Goal: Task Accomplishment & Management: Use online tool/utility

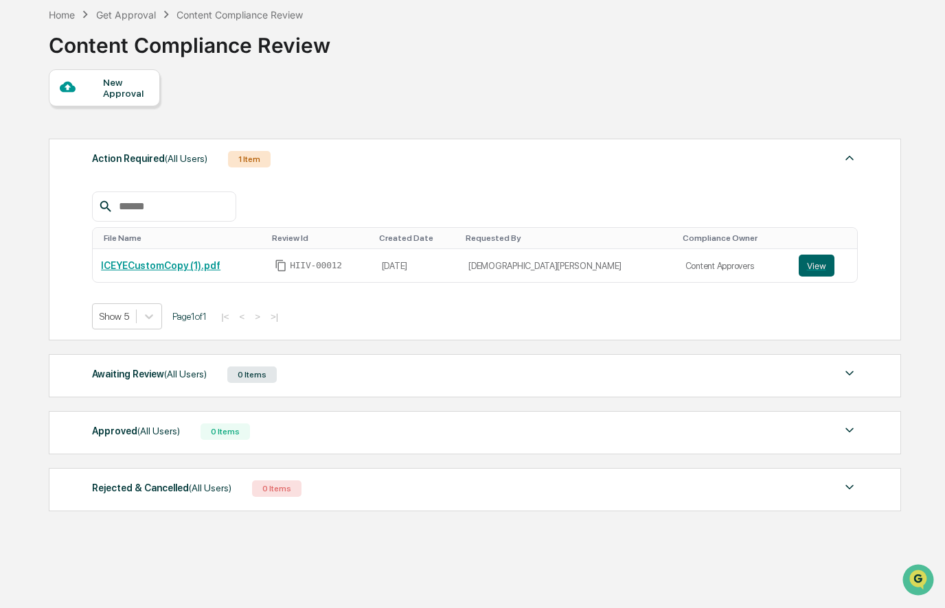
scroll to position [65, 0]
click at [809, 267] on button "View" at bounding box center [817, 265] width 36 height 22
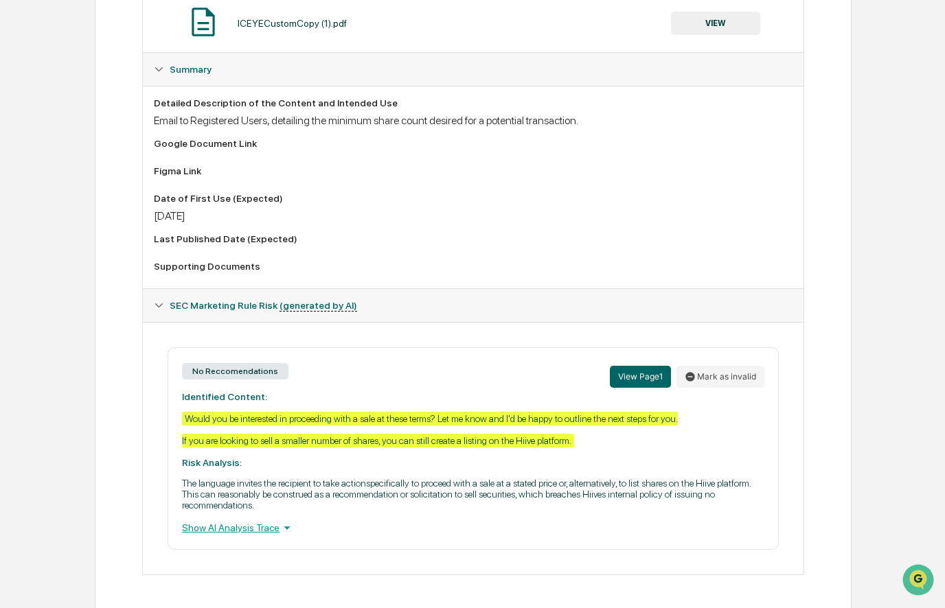
scroll to position [307, 0]
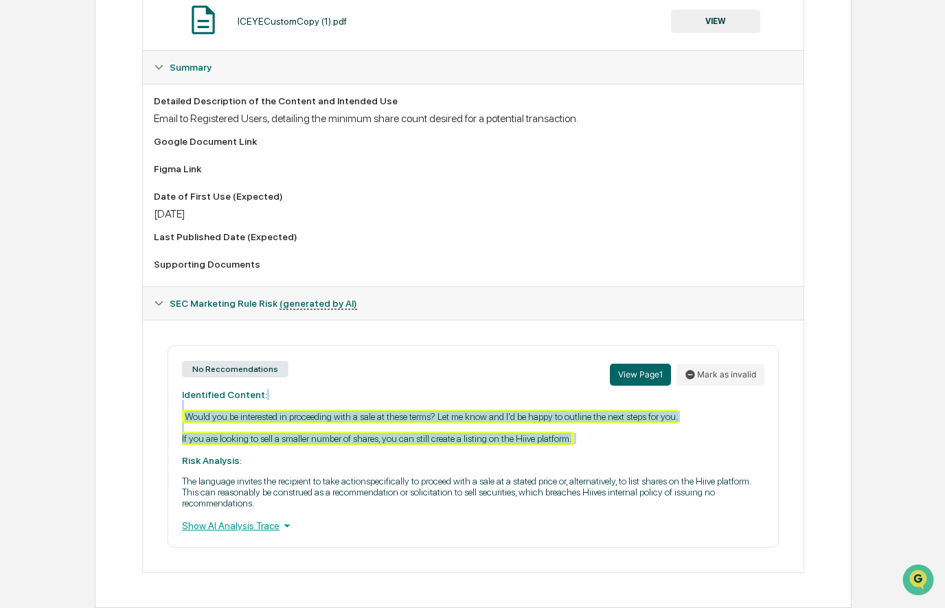
drag, startPoint x: 266, startPoint y: 405, endPoint x: 692, endPoint y: 451, distance: 428.9
click at [693, 451] on div "No Reccomendations View Page 1 Mark as invalid Identified Content: Would you be…" at bounding box center [473, 446] width 610 height 203
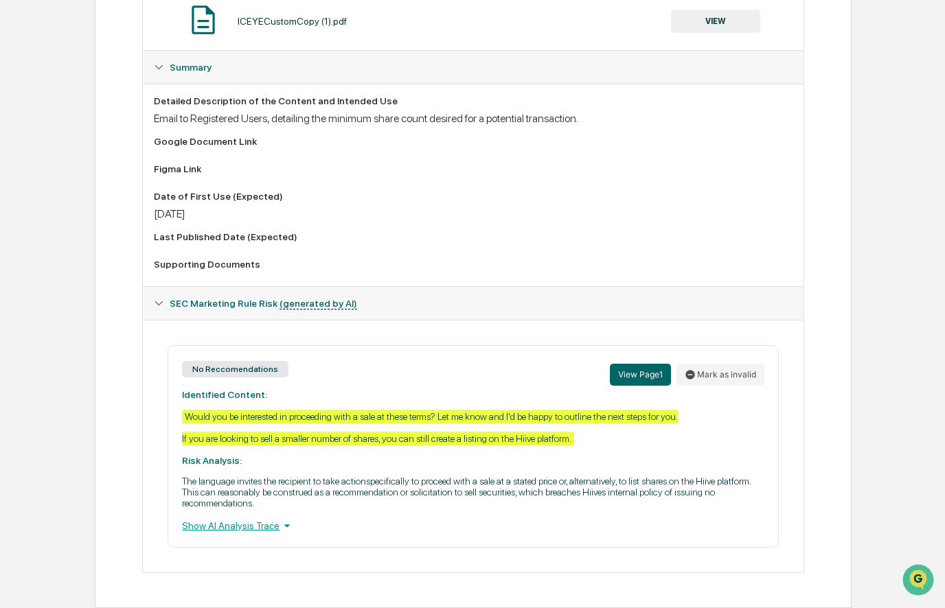
drag, startPoint x: 692, startPoint y: 450, endPoint x: 647, endPoint y: 455, distance: 45.5
click at [689, 452] on div "No Reccomendations View Page 1 Mark as invalid Identified Content: Would you be…" at bounding box center [473, 446] width 610 height 203
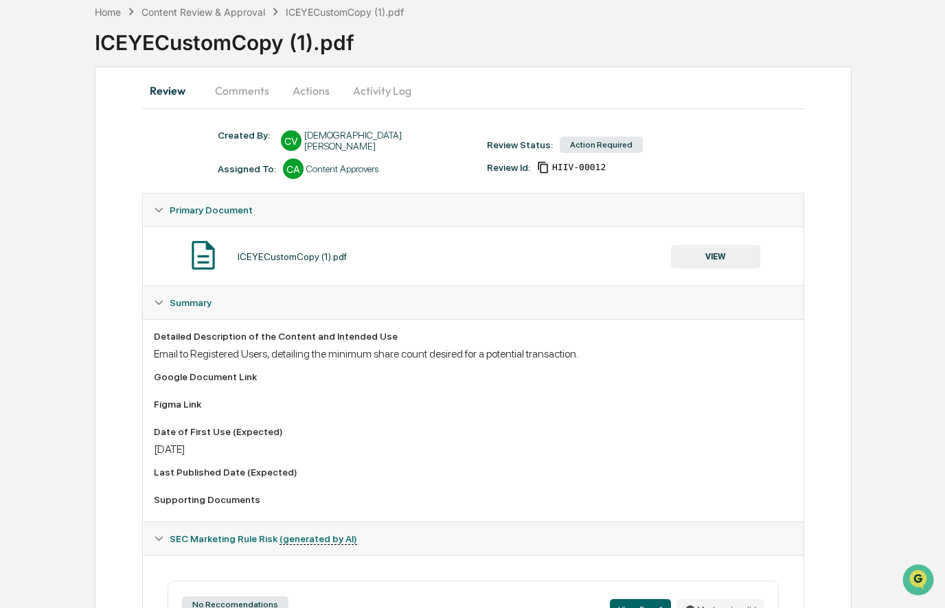
scroll to position [0, 0]
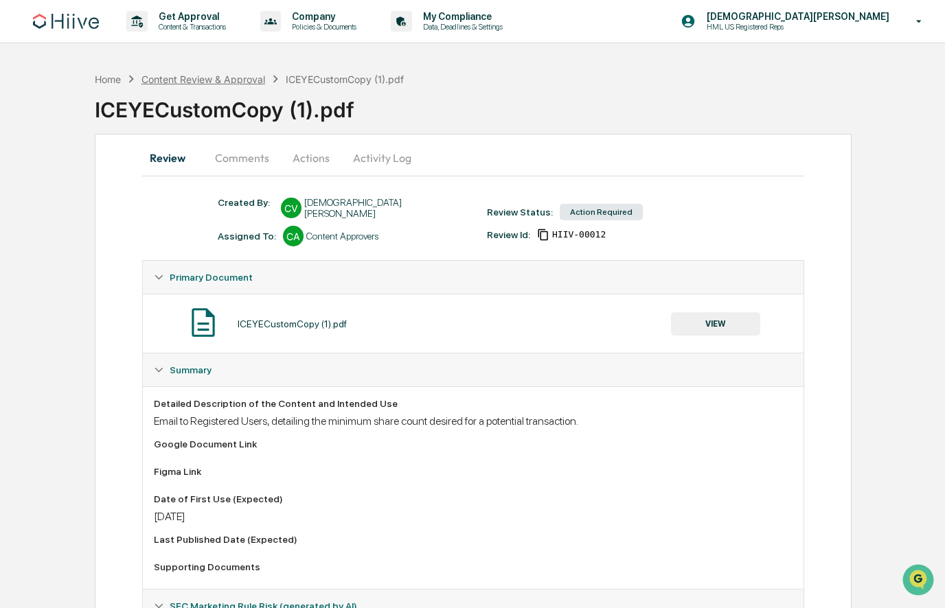
click at [209, 74] on div "Content Review & Approval" at bounding box center [203, 79] width 124 height 12
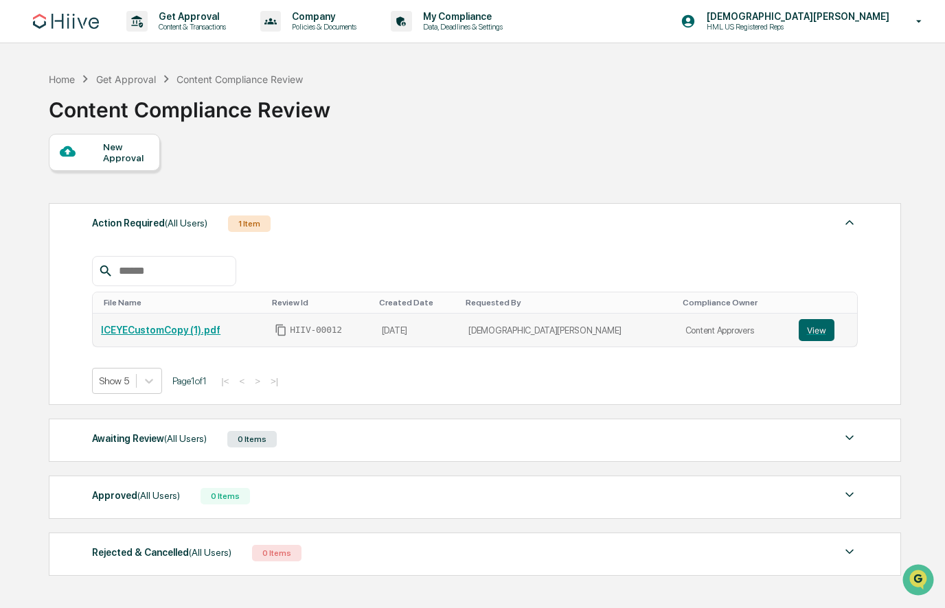
click at [189, 327] on link "ICEYECustomCopy (1).pdf" at bounding box center [160, 330] width 119 height 11
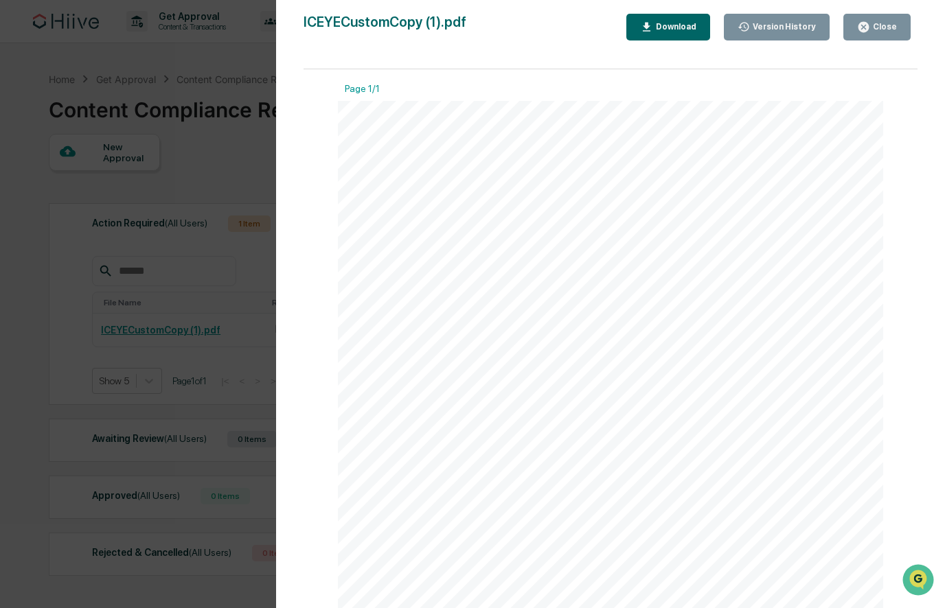
drag, startPoint x: 617, startPoint y: 165, endPoint x: 710, endPoint y: 354, distance: 211.0
click at [705, 353] on div "Hi {{FirstName}}, I wanted to let you know that we have a potential buyer inter…" at bounding box center [610, 454] width 545 height 706
click at [746, 345] on div "Hi {{FirstName}}, I wanted to let you know that we have a potential buyer inter…" at bounding box center [610, 454] width 545 height 706
click at [218, 242] on div "Version History 09/15/2025, 05:13 PM Christian Vecchio ICEYECustomCopy (1).pdf …" at bounding box center [472, 304] width 945 height 608
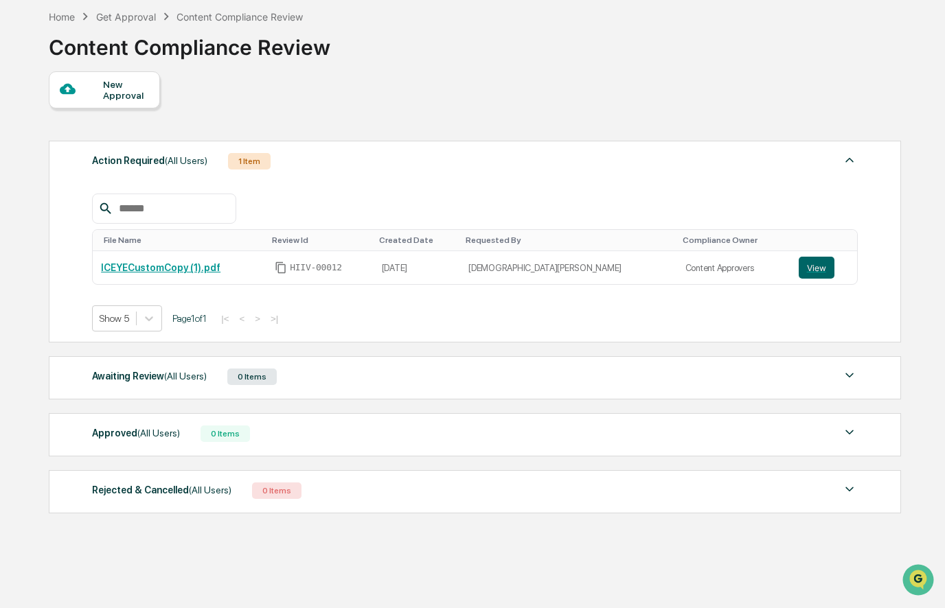
scroll to position [65, 0]
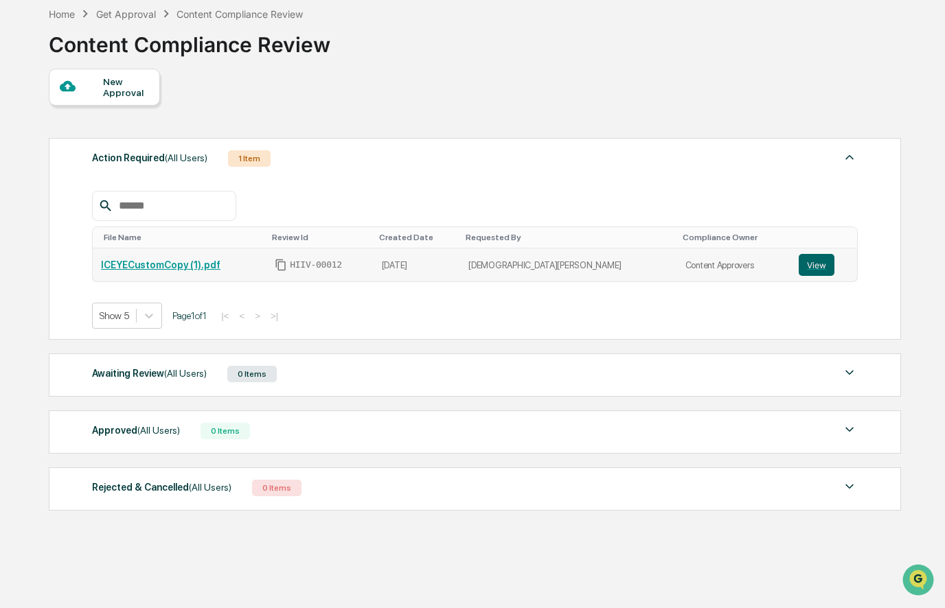
click at [196, 261] on link "ICEYECustomCopy (1).pdf" at bounding box center [160, 265] width 119 height 11
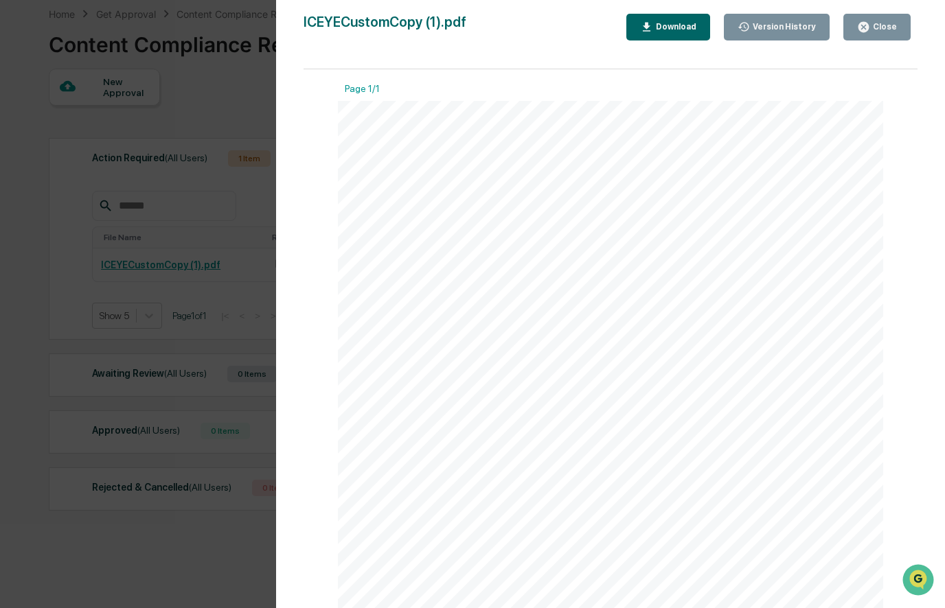
click at [890, 21] on div "Close" at bounding box center [877, 27] width 40 height 13
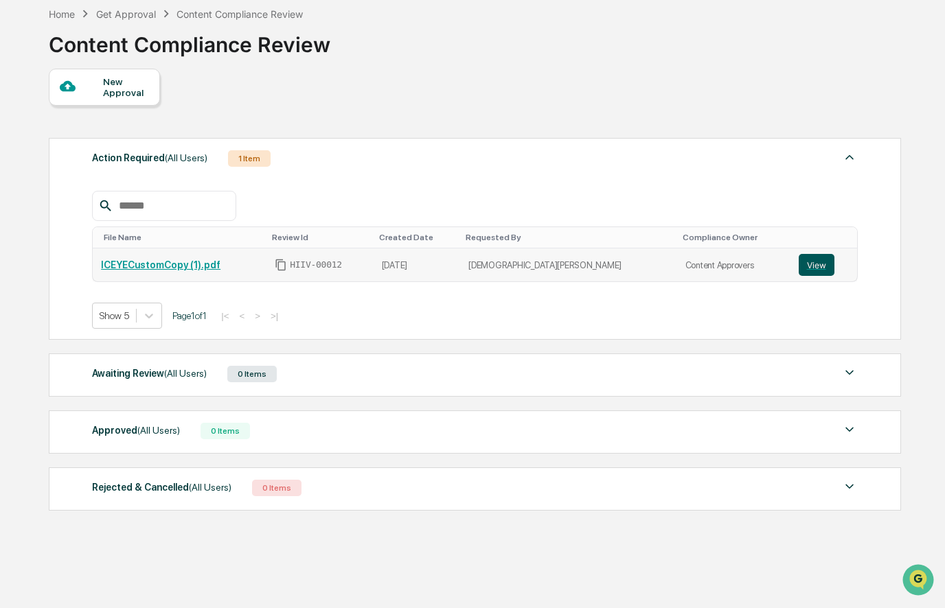
click at [801, 260] on button "View" at bounding box center [817, 265] width 36 height 22
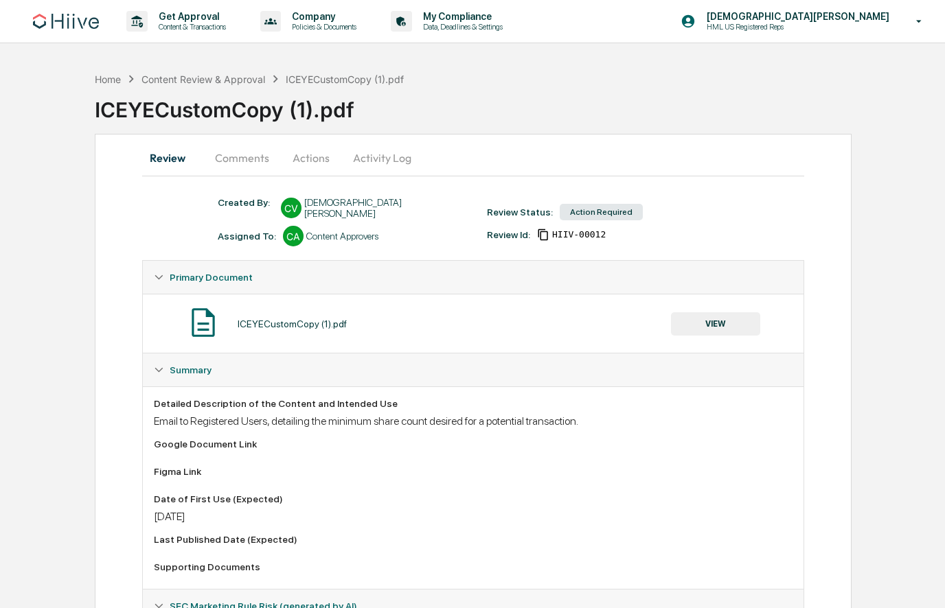
click at [249, 148] on button "Comments" at bounding box center [242, 157] width 76 height 33
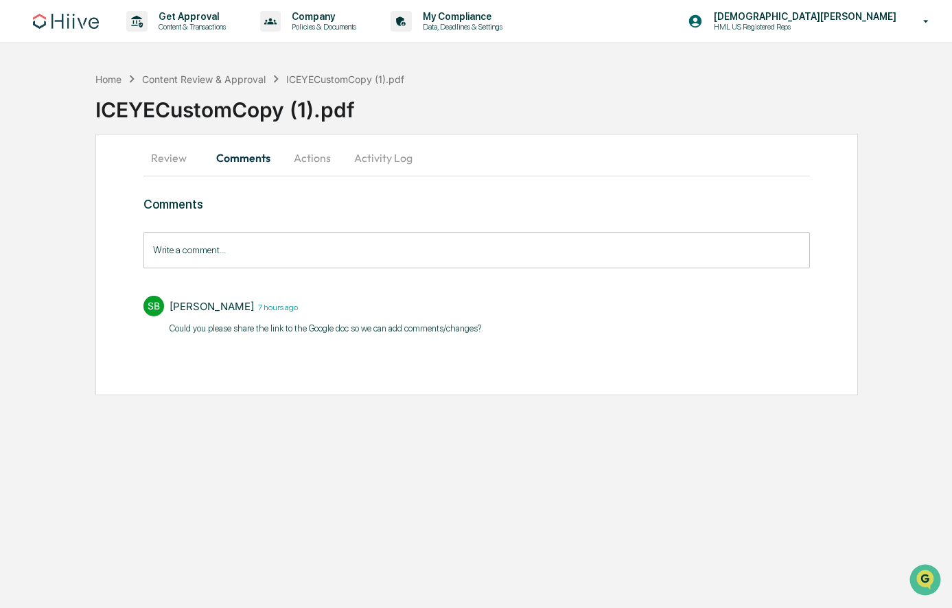
click at [310, 257] on input "Write a comment..." at bounding box center [476, 250] width 667 height 36
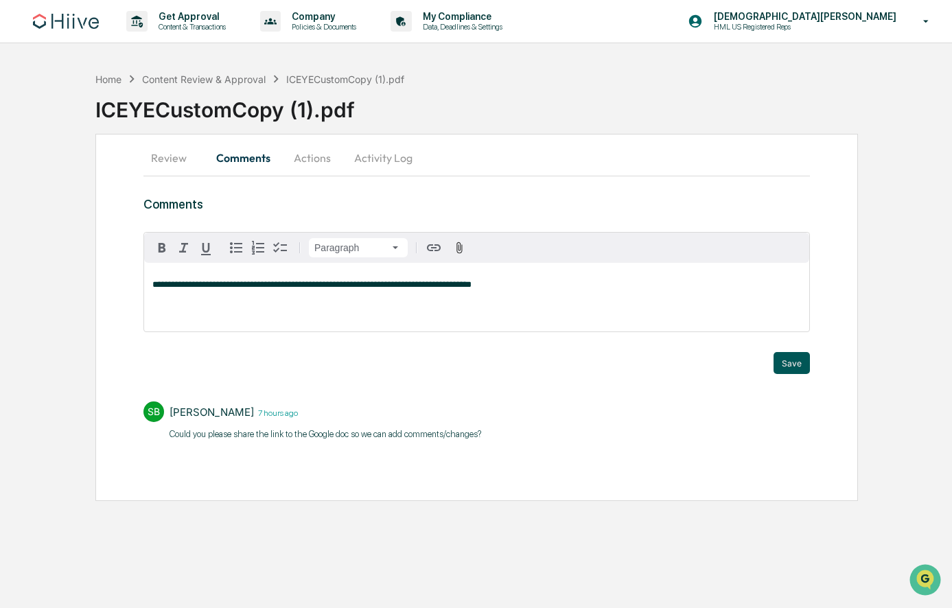
click at [801, 372] on button "Save" at bounding box center [792, 363] width 36 height 22
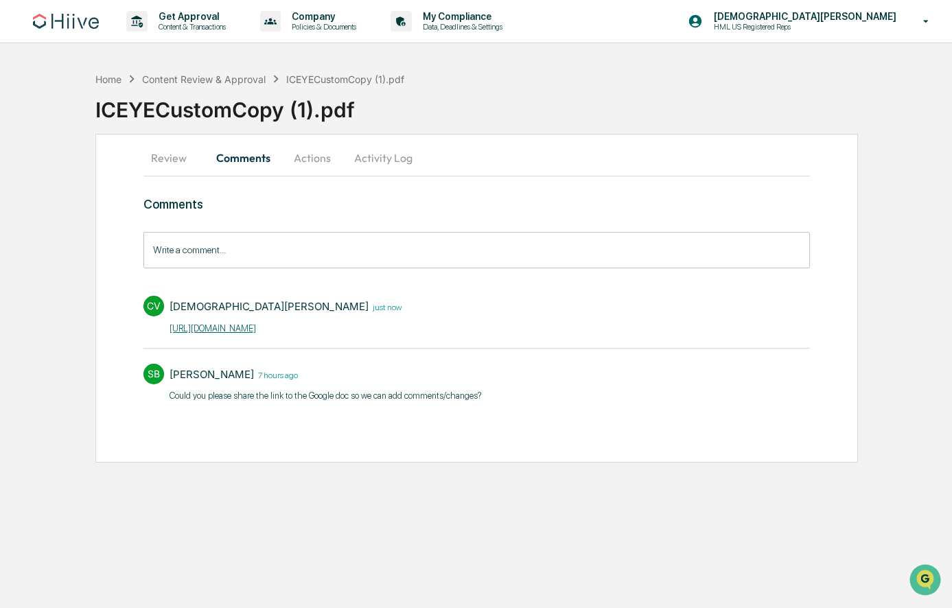
click at [360, 373] on div "[PERSON_NAME] 7 hours ago" at bounding box center [326, 374] width 312 height 21
click at [344, 387] on div "[PERSON_NAME] 7 hours ago ​Could you please share the link to the Google doc so…" at bounding box center [326, 386] width 312 height 44
click at [220, 358] on div "SB Stephanie Bernard 7 hours ago ​Could you please share the link to the Google…" at bounding box center [476, 382] width 667 height 51
drag, startPoint x: 212, startPoint y: 371, endPoint x: 187, endPoint y: 373, distance: 25.5
click at [210, 371] on div "[PERSON_NAME]" at bounding box center [212, 374] width 84 height 13
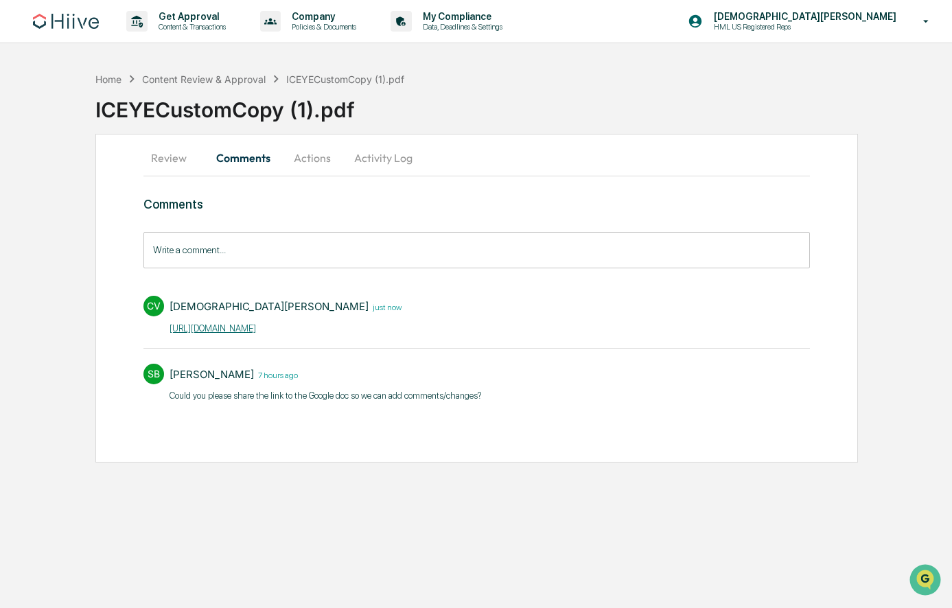
drag, startPoint x: 140, startPoint y: 371, endPoint x: 161, endPoint y: 372, distance: 20.6
click at [141, 371] on div "Review Comments Actions Activity Log Comments Write a comment... Write a commen…" at bounding box center [476, 298] width 763 height 329
drag, startPoint x: 289, startPoint y: 386, endPoint x: 323, endPoint y: 387, distance: 33.7
click at [292, 386] on div "Stephanie Bernard 7 hours ago ​Could you please share the link to the Google do…" at bounding box center [326, 386] width 312 height 44
click at [379, 395] on p "​Could you please share the link to the Google doc so we can add comments/chang…" at bounding box center [326, 396] width 312 height 14
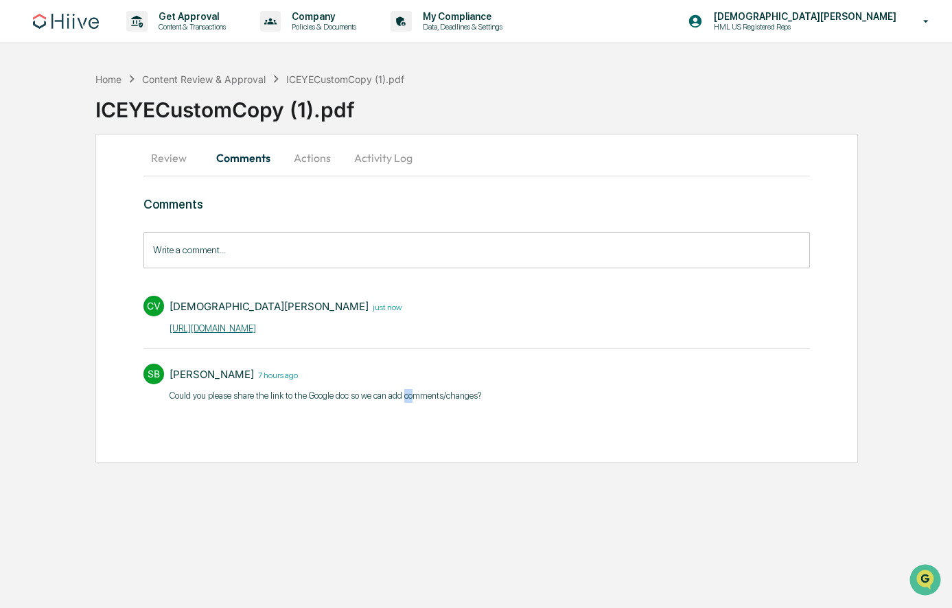
drag, startPoint x: 444, startPoint y: 398, endPoint x: 517, endPoint y: 400, distance: 72.8
click at [452, 399] on p "​Could you please share the link to the Google doc so we can add comments/chang…" at bounding box center [326, 396] width 312 height 14
click at [658, 400] on div "SB Stephanie Bernard 7 hours ago ​Could you please share the link to the Google…" at bounding box center [476, 382] width 667 height 51
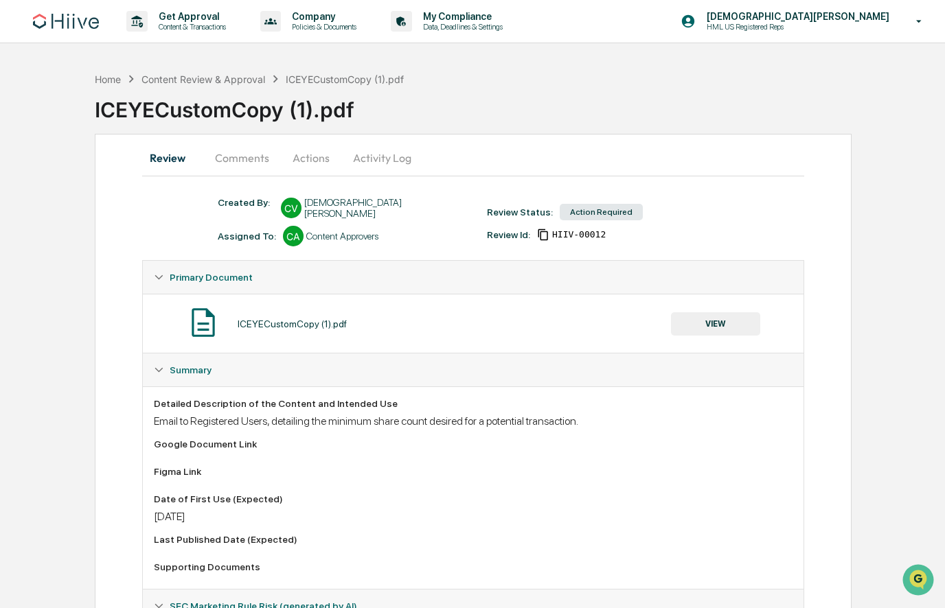
click at [237, 154] on button "Comments" at bounding box center [242, 157] width 76 height 33
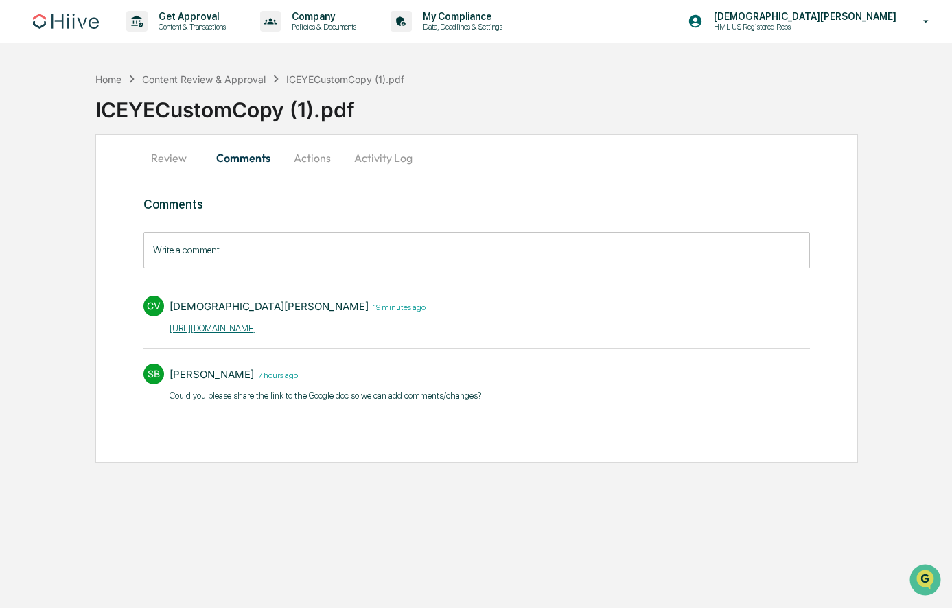
click at [179, 160] on button "Review" at bounding box center [174, 157] width 62 height 33
